Goal: Information Seeking & Learning: Learn about a topic

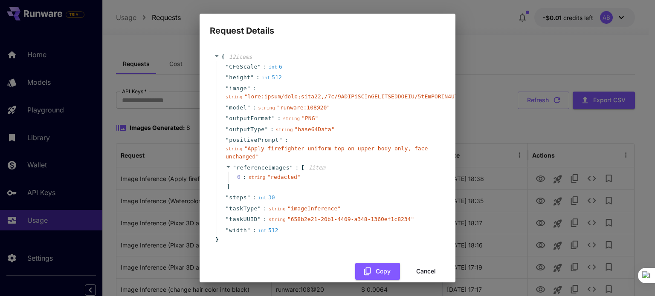
scroll to position [3, 0]
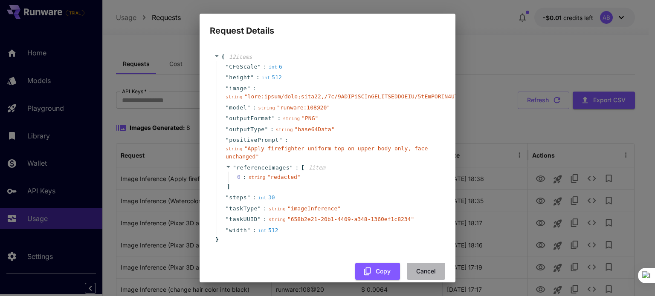
click at [407, 267] on button "Cancel" at bounding box center [426, 271] width 38 height 17
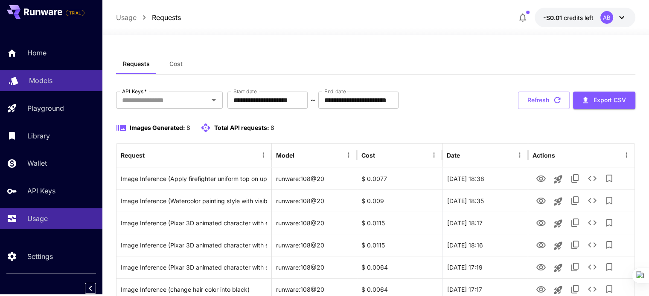
click at [51, 76] on div "Models" at bounding box center [62, 81] width 67 height 10
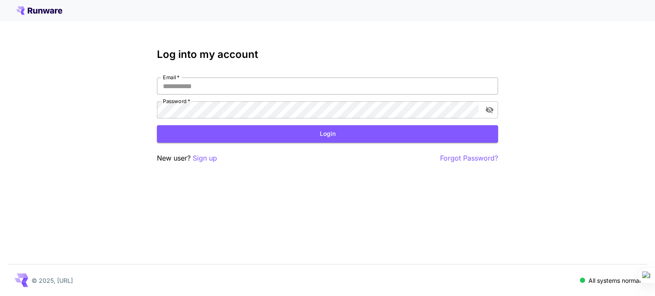
type input "**********"
click at [200, 87] on input "**********" at bounding box center [327, 86] width 341 height 17
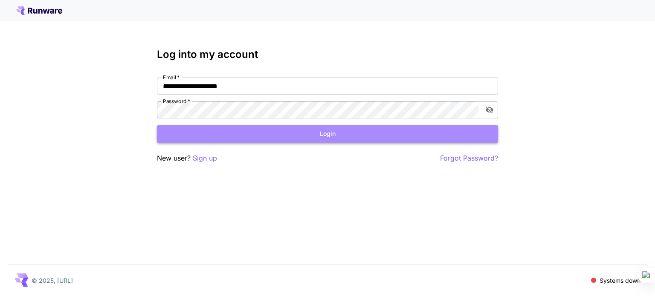
click at [310, 134] on button "Login" at bounding box center [327, 133] width 341 height 17
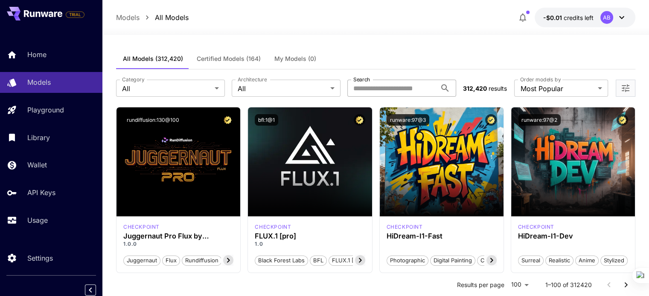
click at [400, 85] on input "Search" at bounding box center [391, 88] width 89 height 17
type input "********"
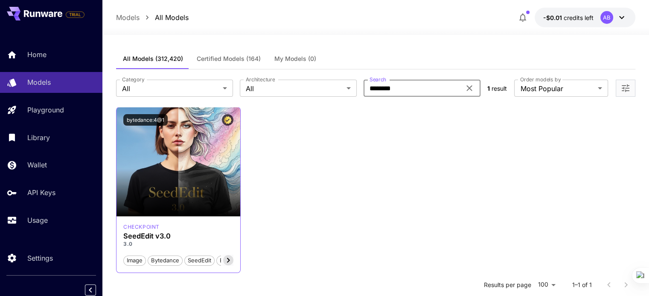
click at [227, 259] on icon at bounding box center [228, 261] width 10 height 10
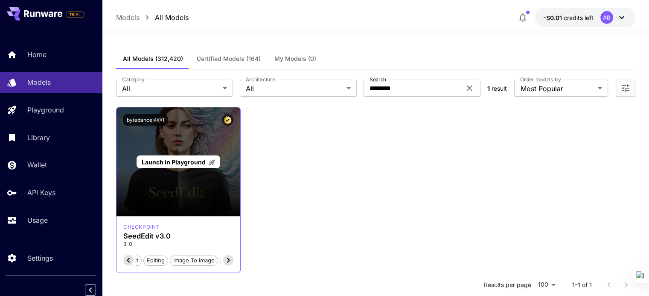
scroll to position [0, 142]
click at [206, 213] on div "Launch in Playground" at bounding box center [178, 161] width 124 height 109
click at [184, 156] on div "Launch in Playground" at bounding box center [177, 162] width 83 height 13
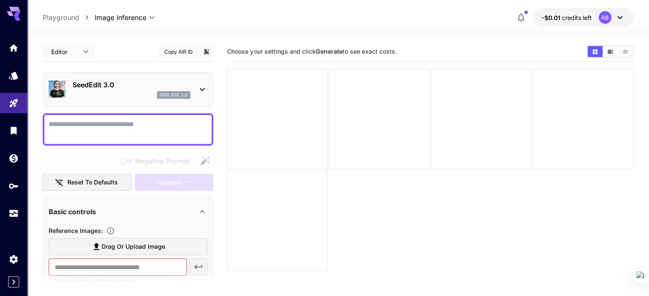
scroll to position [67, 0]
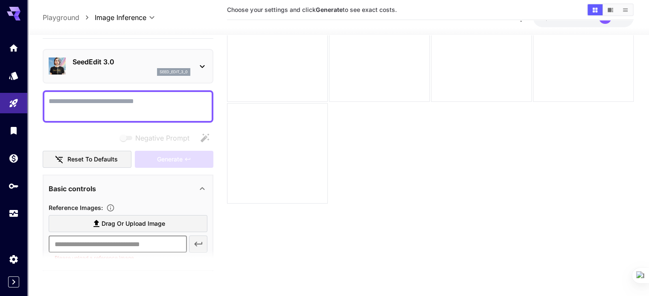
click at [149, 246] on input "text" at bounding box center [118, 244] width 138 height 17
click at [199, 184] on icon at bounding box center [202, 189] width 10 height 10
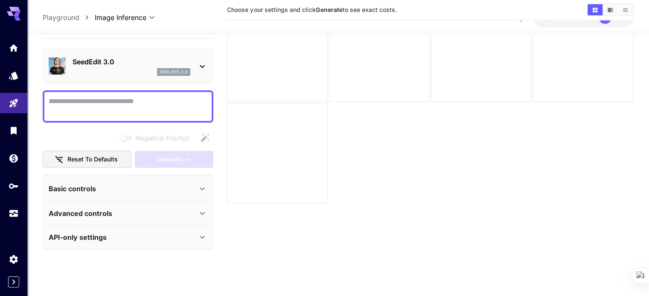
click at [203, 184] on icon at bounding box center [202, 189] width 10 height 10
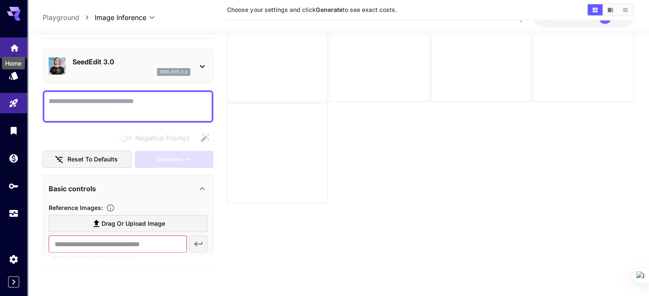
click at [15, 48] on icon "Home" at bounding box center [14, 45] width 9 height 7
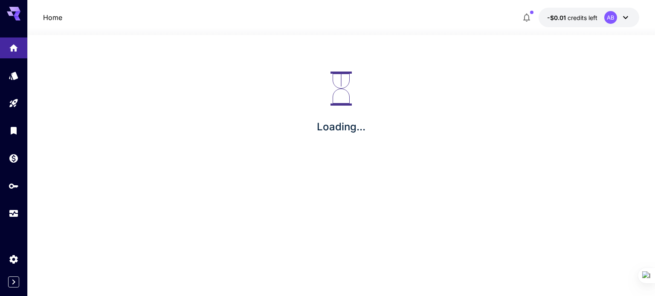
click at [14, 12] on icon at bounding box center [14, 14] width 14 height 14
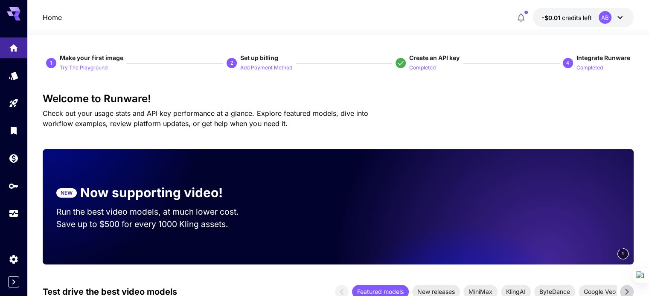
click at [613, 12] on div "AB" at bounding box center [611, 17] width 26 height 13
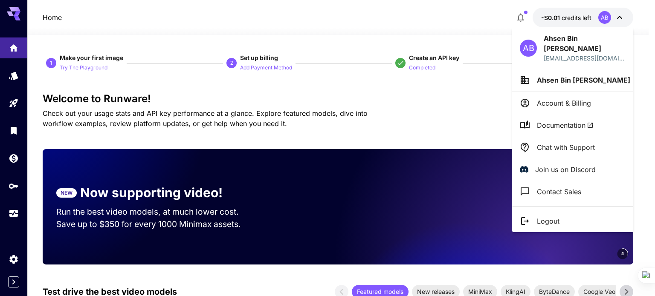
click at [298, 93] on div at bounding box center [327, 148] width 655 height 296
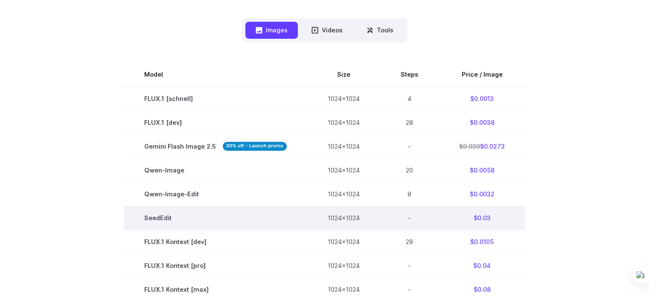
click at [348, 220] on td "1024x1024" at bounding box center [343, 218] width 73 height 24
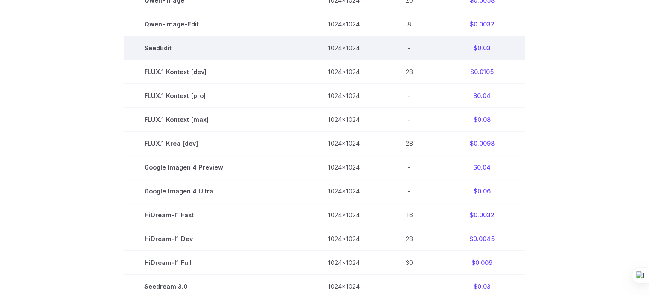
scroll to position [345, 0]
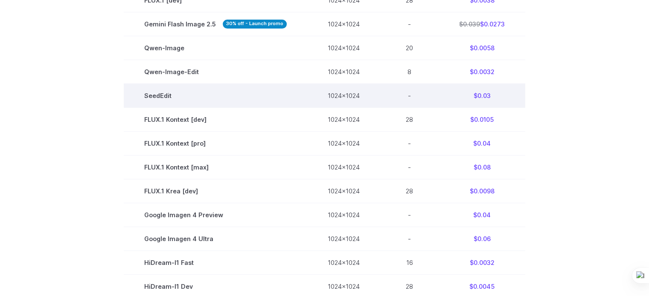
click at [479, 98] on td "$0.03" at bounding box center [482, 96] width 87 height 24
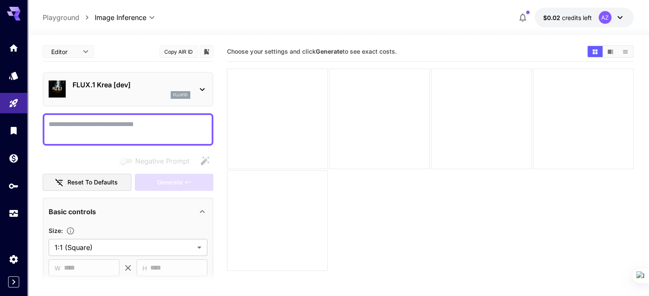
scroll to position [266, 0]
